Goal: Check status

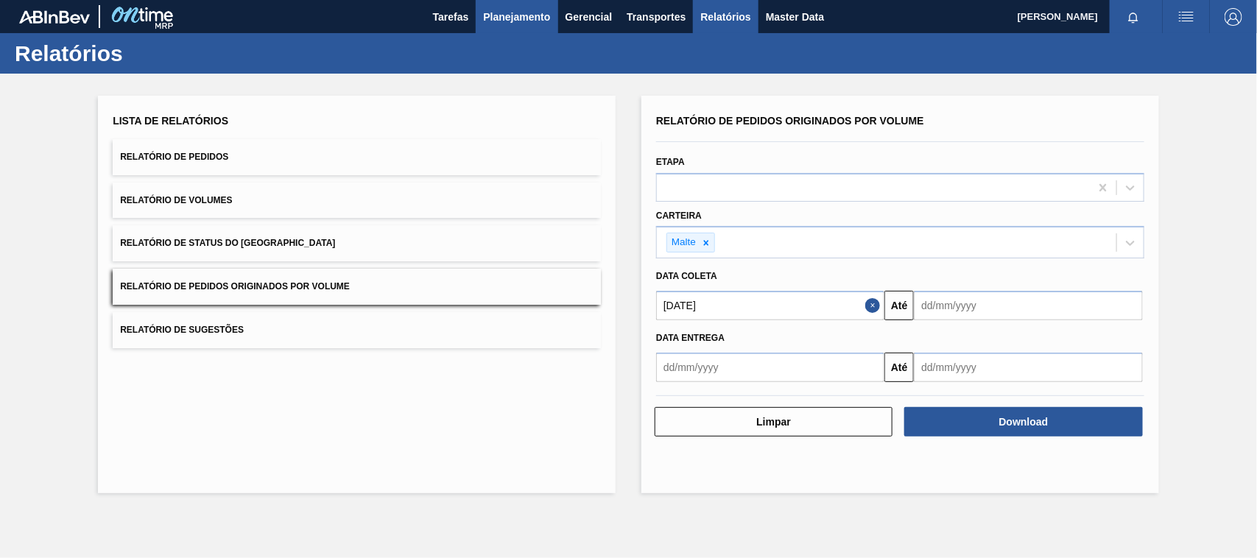
click at [524, 13] on span "Planejamento" at bounding box center [516, 17] width 67 height 18
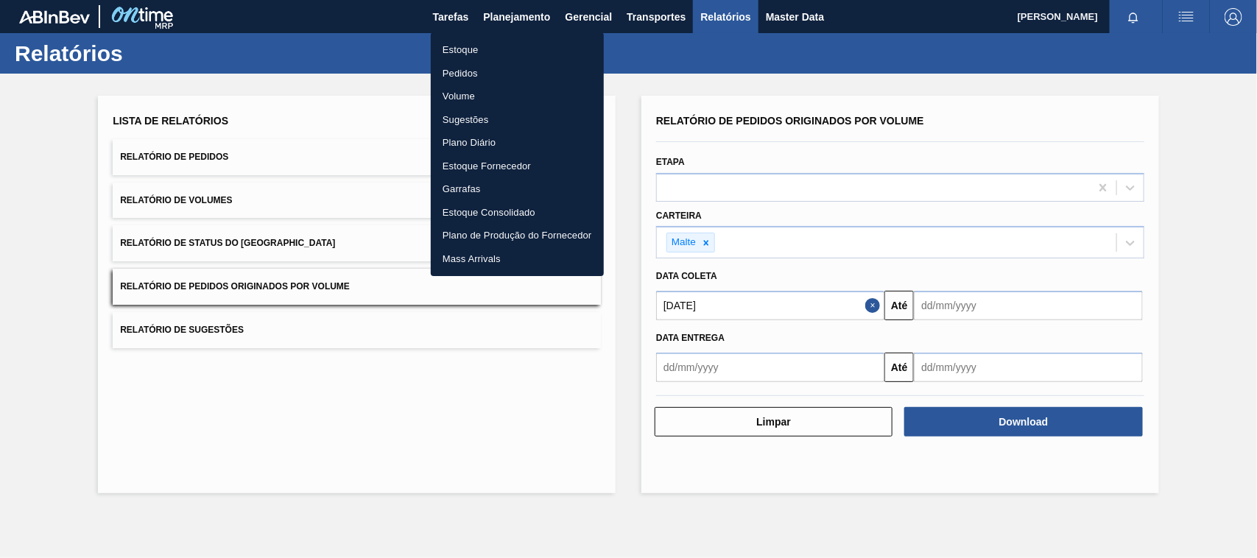
click at [455, 46] on li "Estoque" at bounding box center [517, 50] width 173 height 24
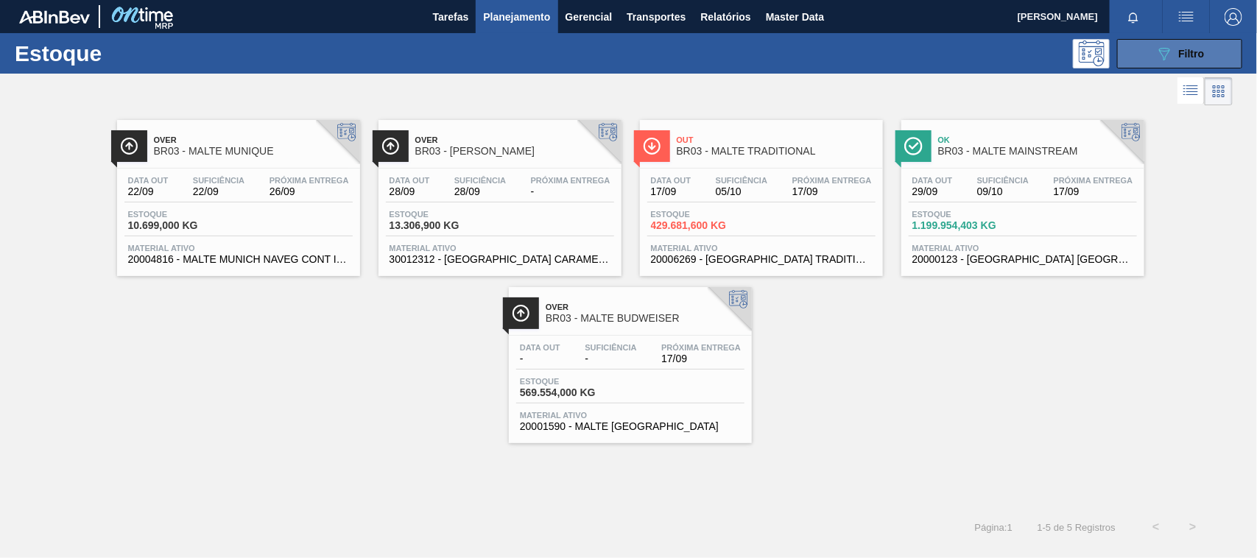
click at [1147, 53] on button "089F7B8B-B2A5-4AFE-B5C0-19BA573D28AC Filtro" at bounding box center [1179, 53] width 125 height 29
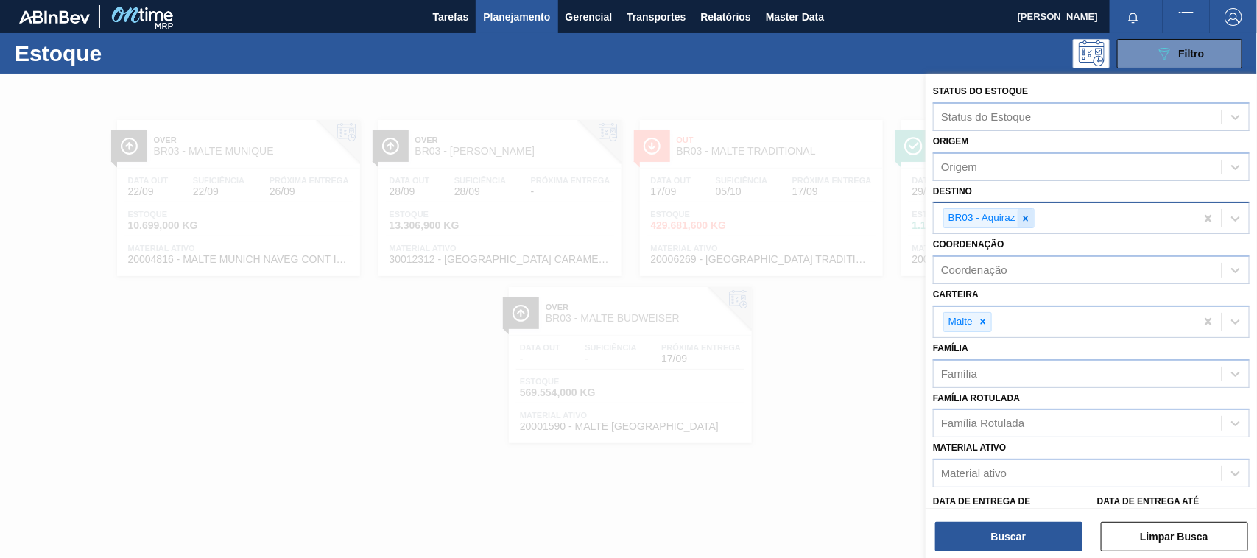
click at [1032, 219] on div at bounding box center [1026, 218] width 16 height 18
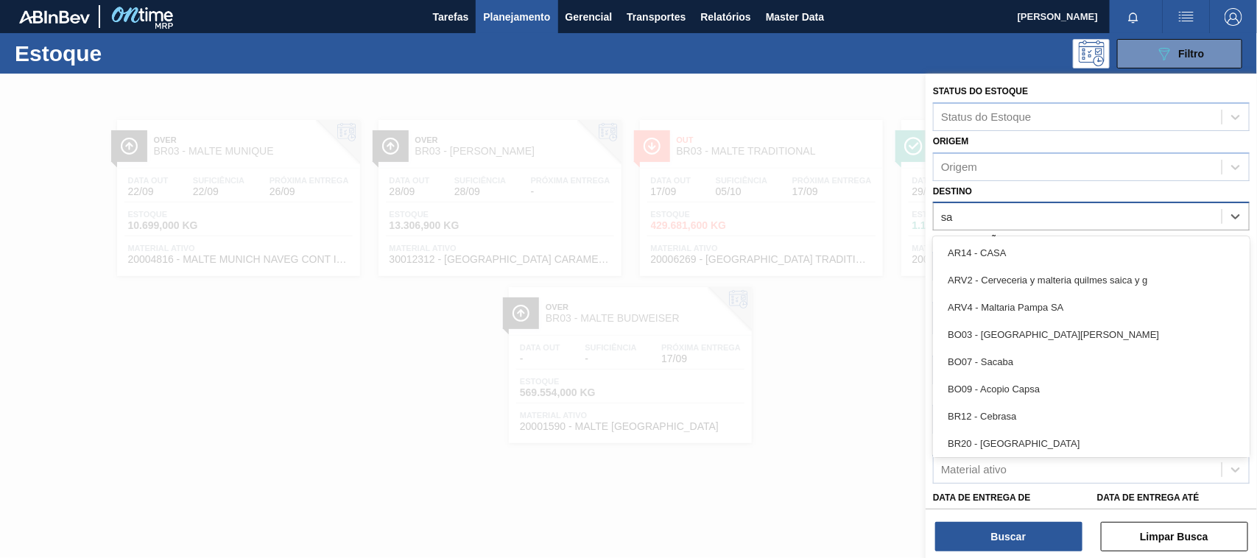
type input "s"
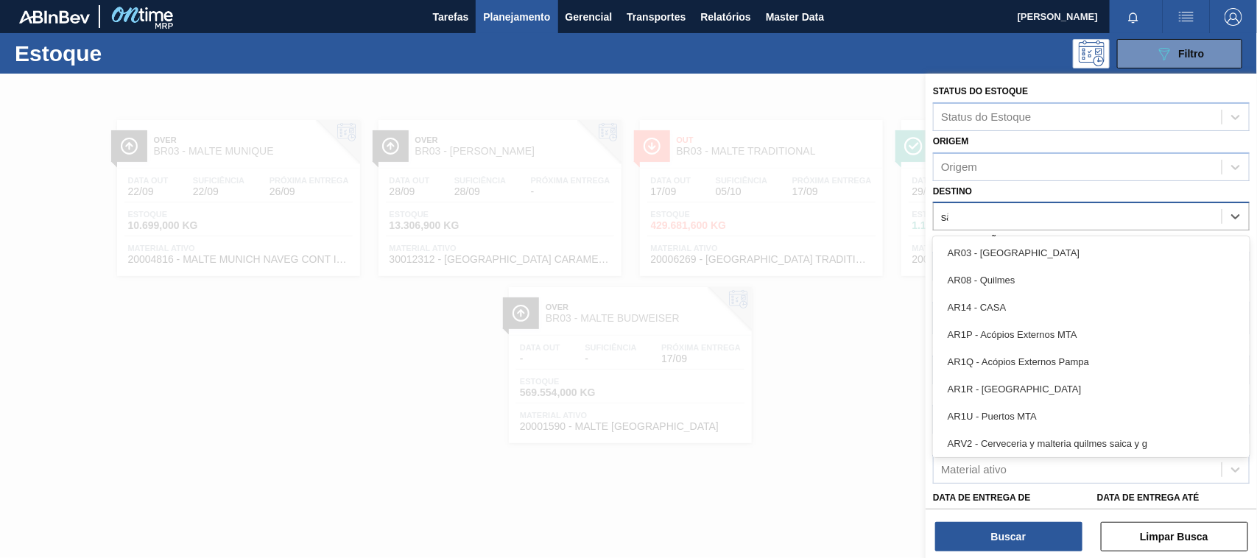
type input "são"
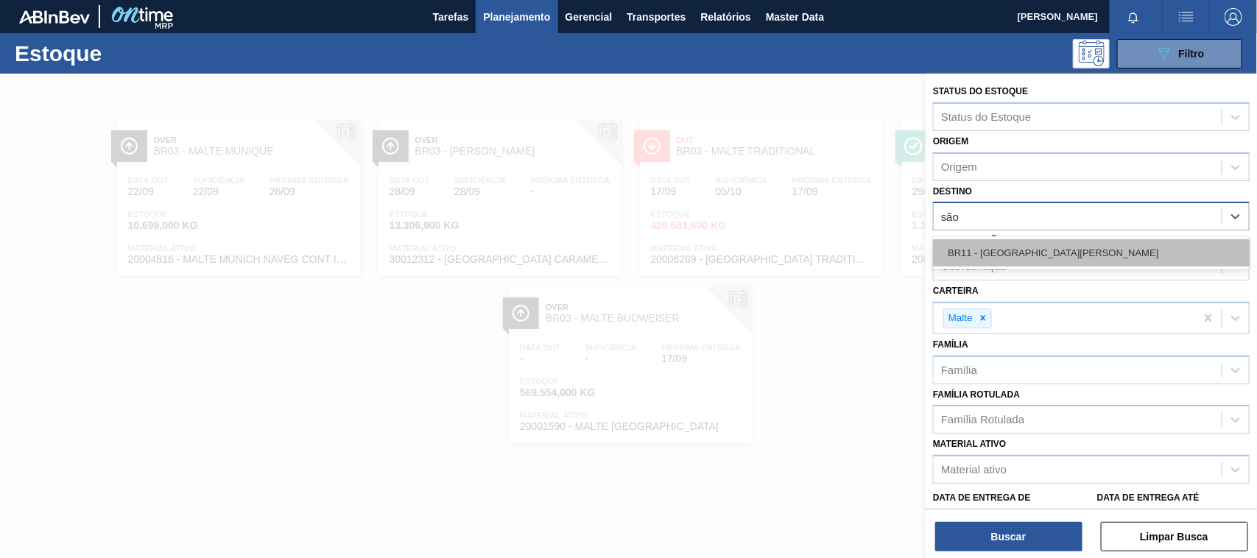
click at [1013, 244] on div "BR11 - [GEOGRAPHIC_DATA][PERSON_NAME]" at bounding box center [1091, 252] width 317 height 27
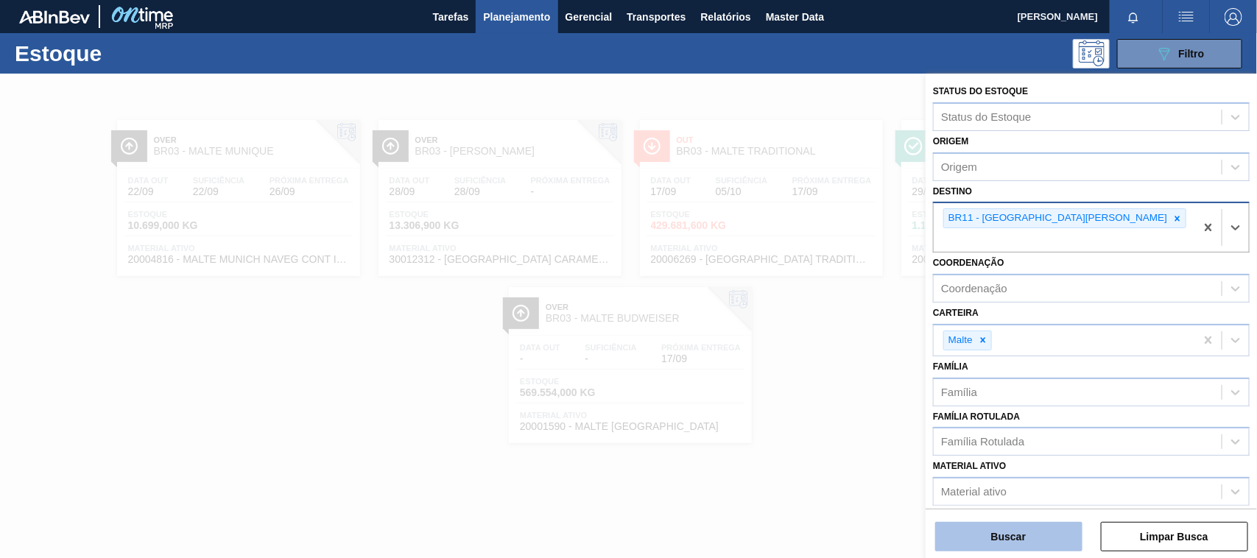
click at [1010, 532] on button "Buscar" at bounding box center [1008, 536] width 147 height 29
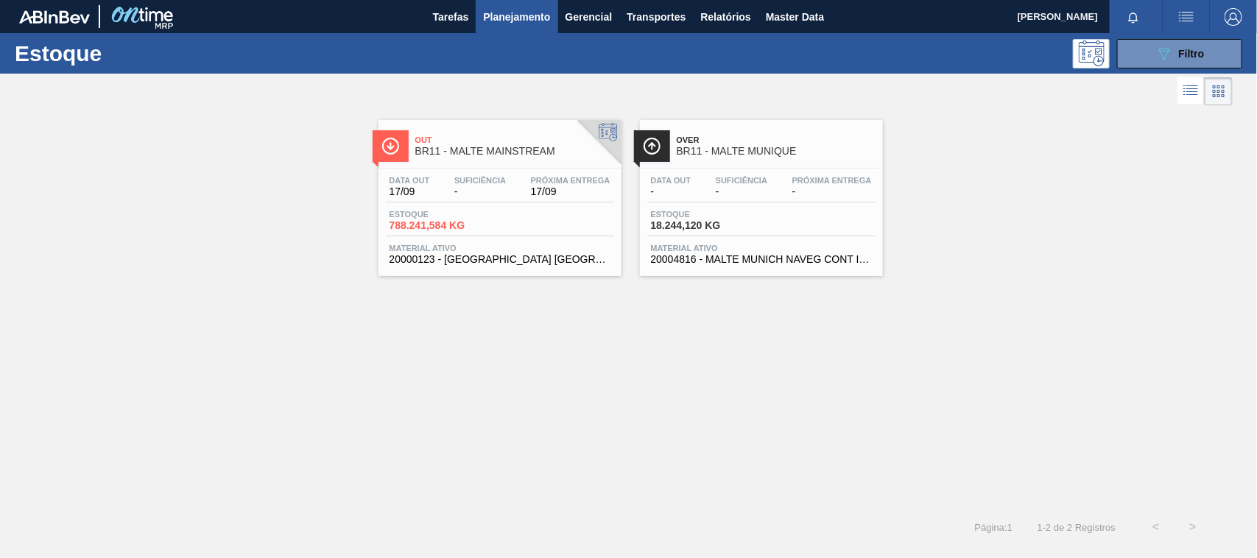
click at [492, 149] on span "BR11 - MALTE MAINSTREAM" at bounding box center [514, 151] width 199 height 11
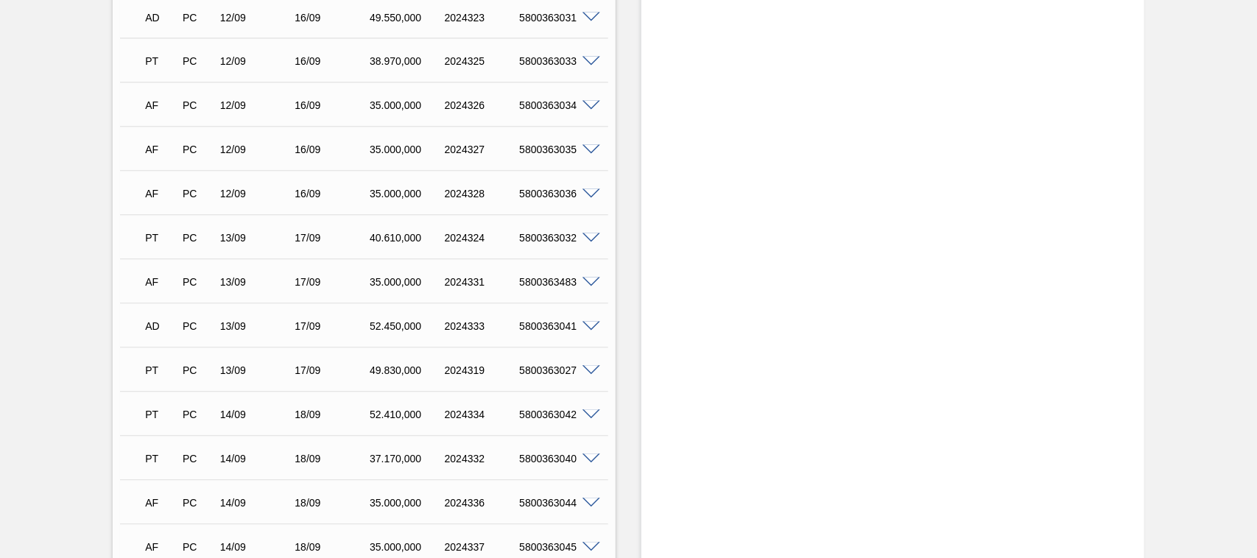
scroll to position [1144, 0]
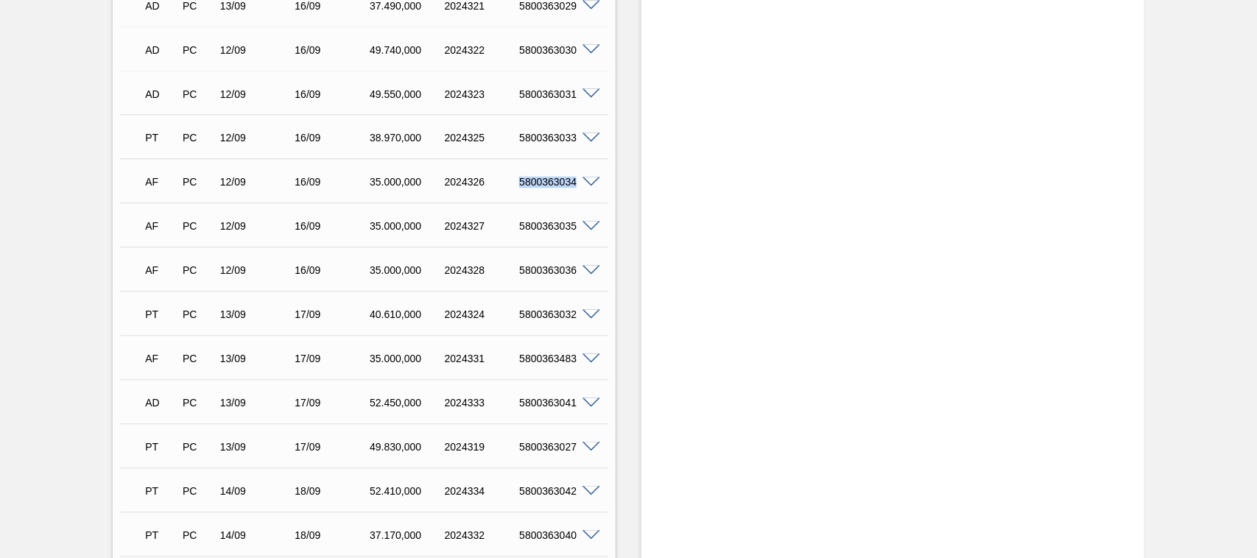
drag, startPoint x: 514, startPoint y: 168, endPoint x: 578, endPoint y: 171, distance: 64.1
click at [578, 171] on div "AF PC 12/09 16/09 35.000,000 2024326 5800363034" at bounding box center [364, 181] width 488 height 37
copy div "5800363034"
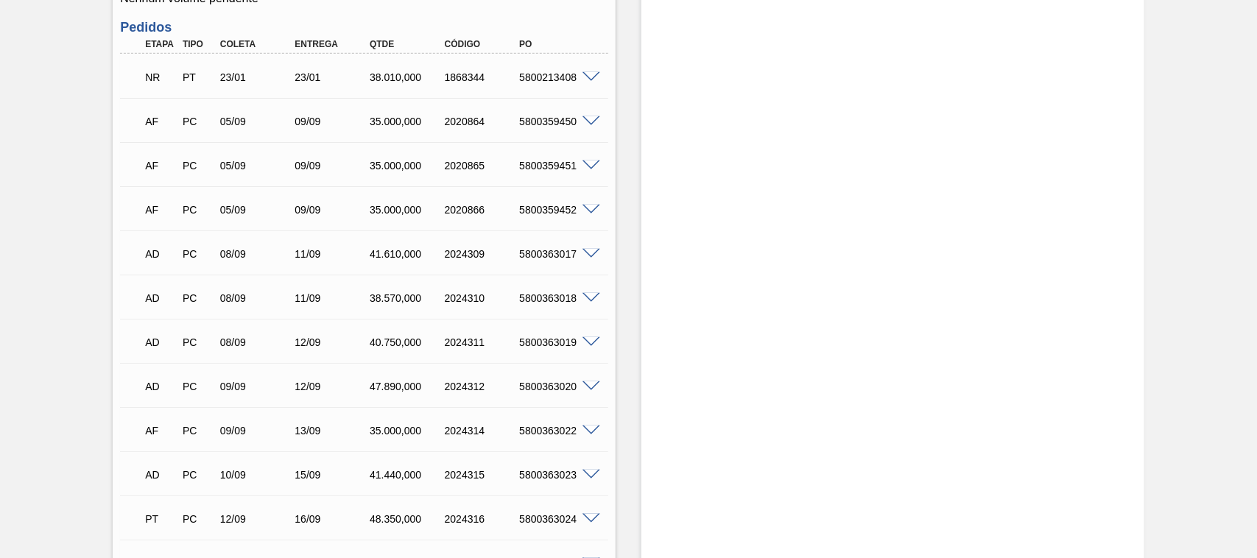
scroll to position [300, 0]
